Goal: Use online tool/utility: Utilize a website feature to perform a specific function

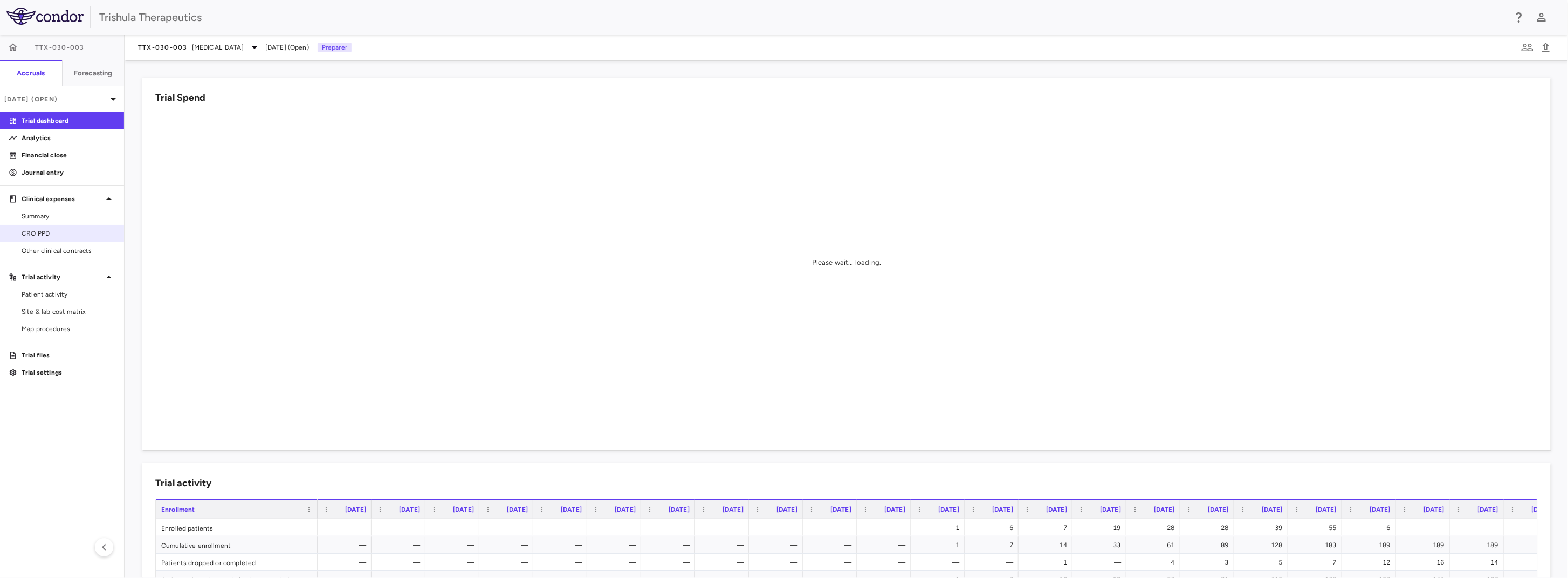
click at [72, 232] on span "CRO PPD" at bounding box center [68, 233] width 94 height 10
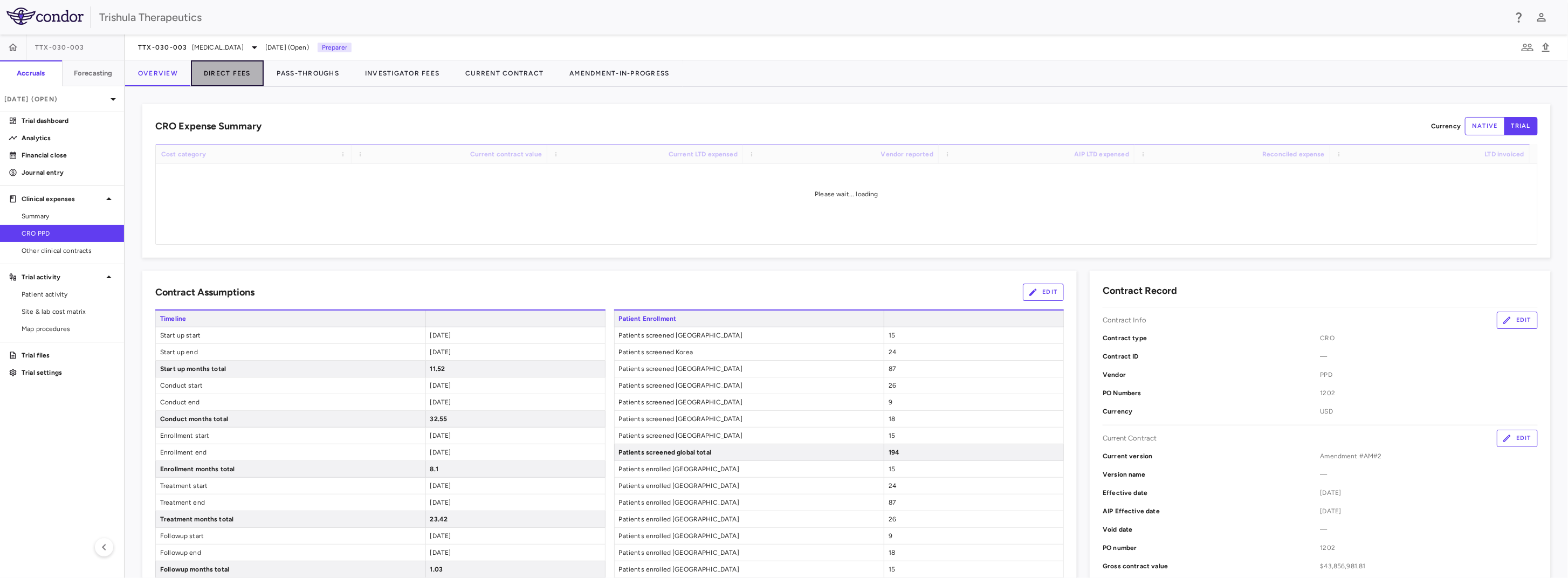
click at [237, 75] on button "Direct Fees" at bounding box center [227, 73] width 73 height 26
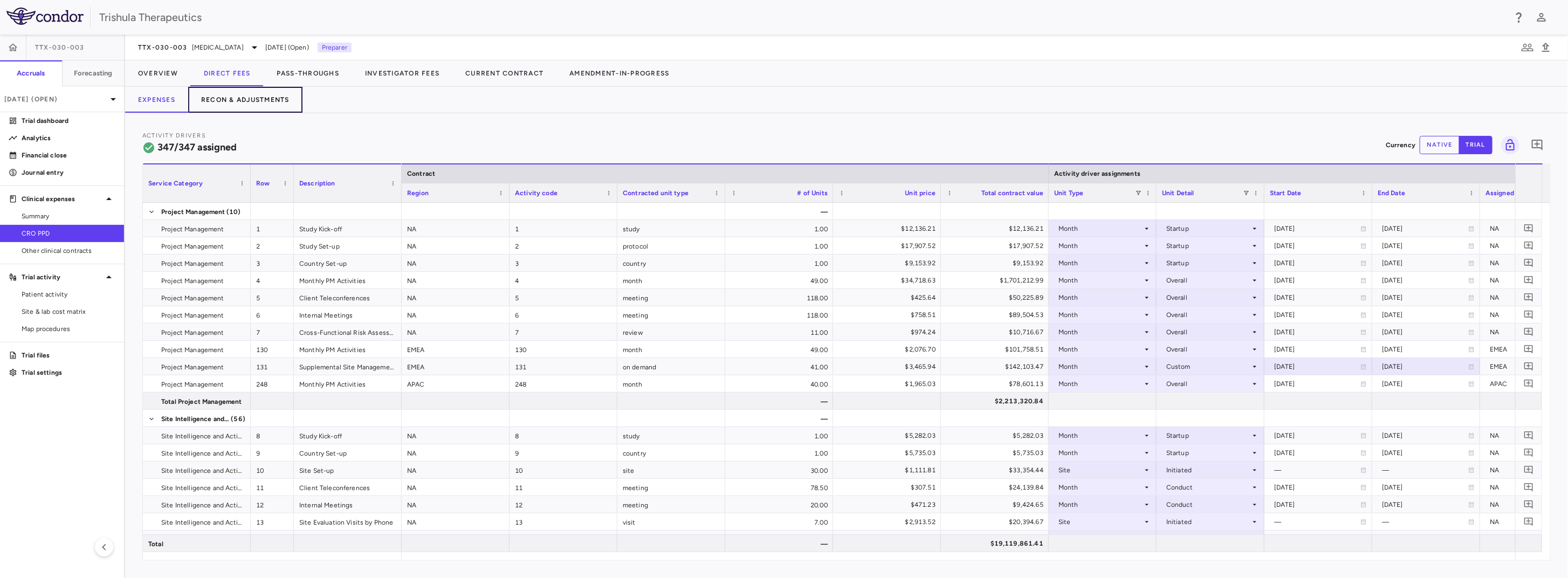
click at [259, 99] on button "Recon & Adjustments" at bounding box center [245, 100] width 114 height 26
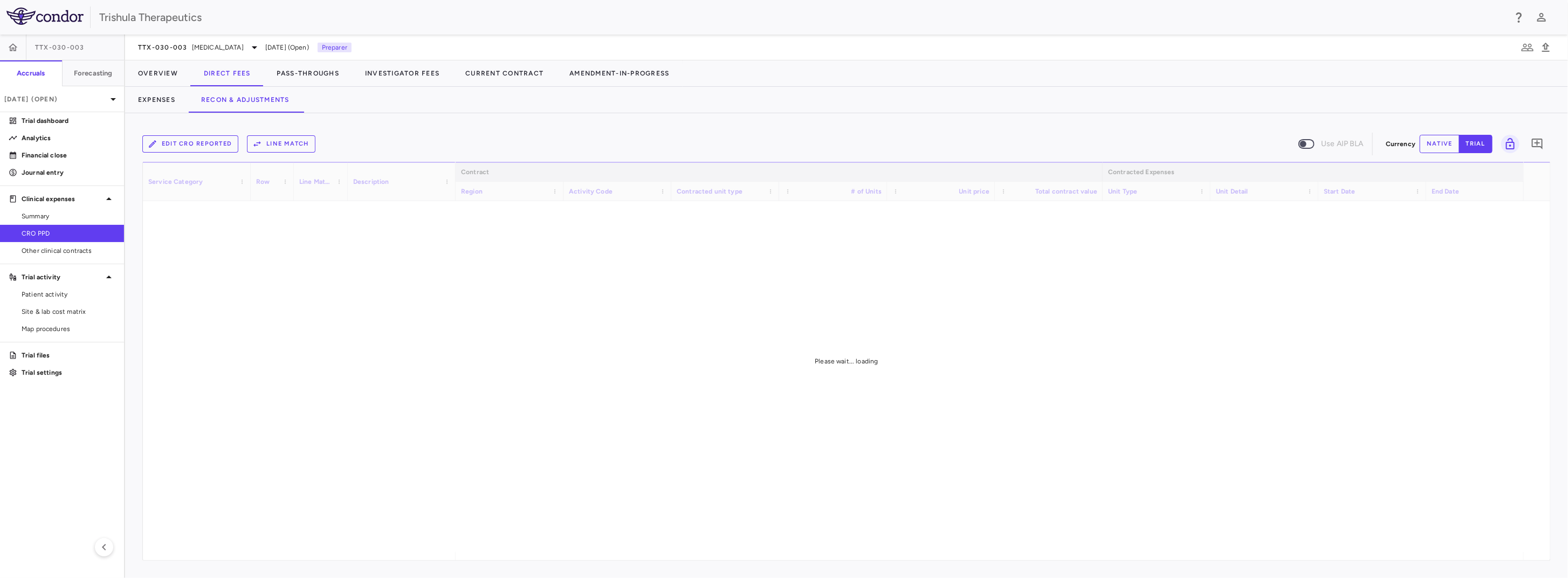
click at [300, 144] on button "Line Match" at bounding box center [281, 144] width 68 height 17
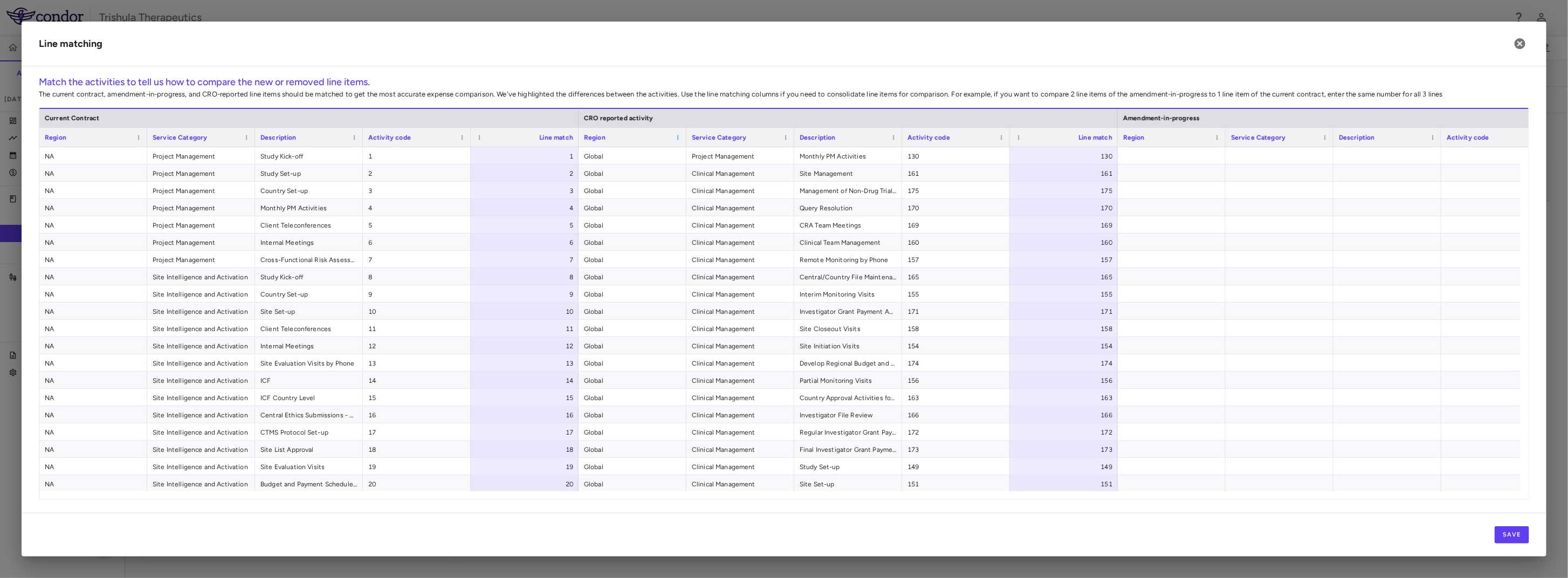
click at [677, 138] on span at bounding box center [678, 137] width 6 height 6
click at [600, 161] on span "Global" at bounding box center [633, 156] width 97 height 17
click at [638, 264] on span "Global" at bounding box center [633, 260] width 97 height 17
click at [1519, 43] on icon "button" at bounding box center [1520, 43] width 13 height 13
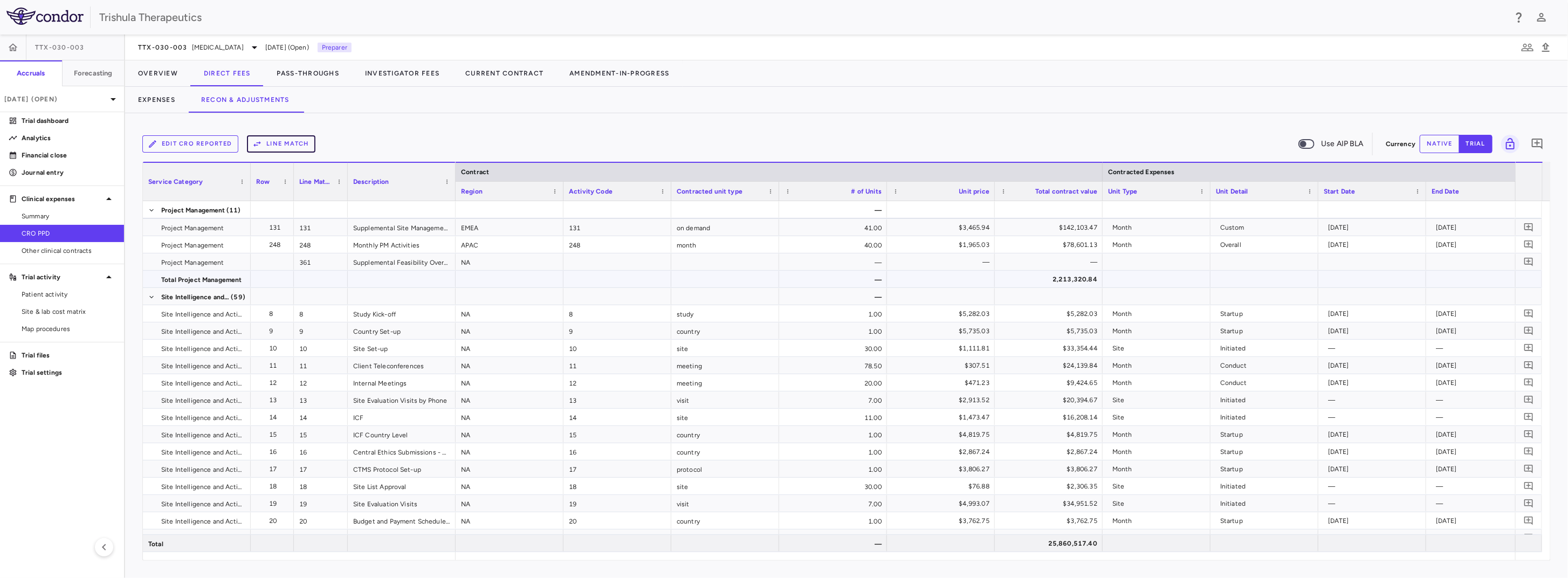
scroll to position [161, 0]
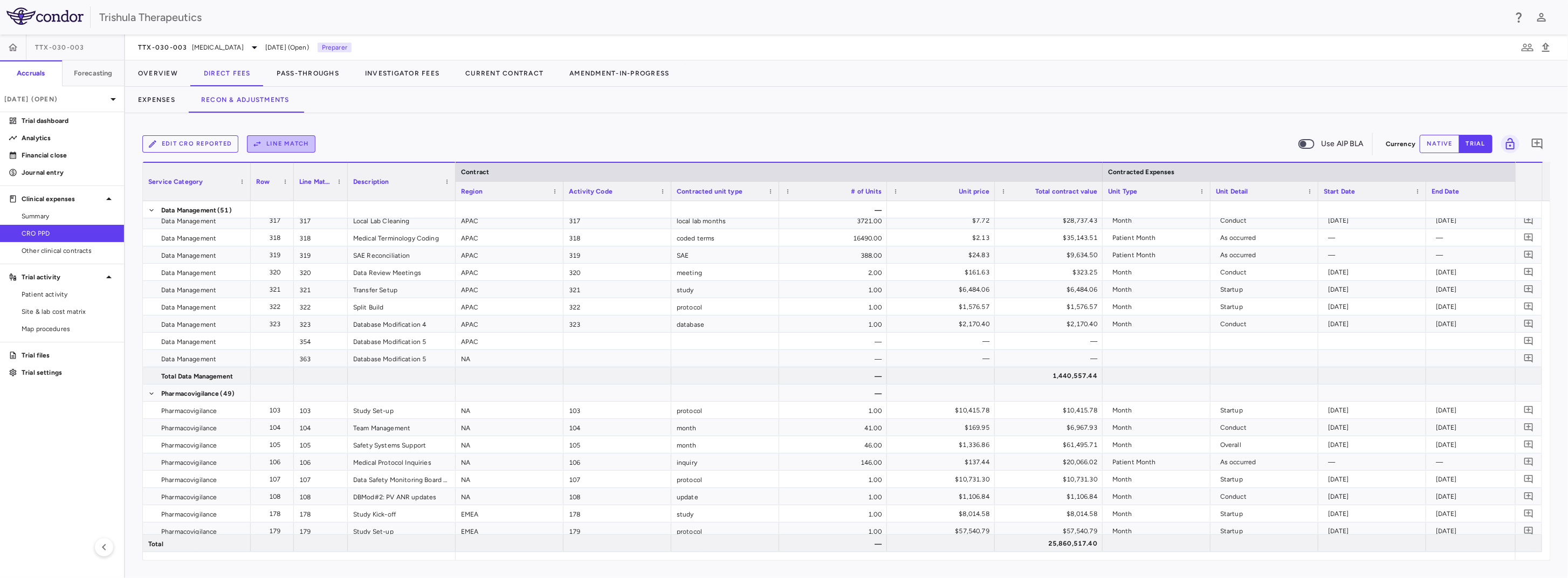
click at [272, 142] on button "Line Match" at bounding box center [281, 144] width 68 height 17
